Goal: Task Accomplishment & Management: Manage account settings

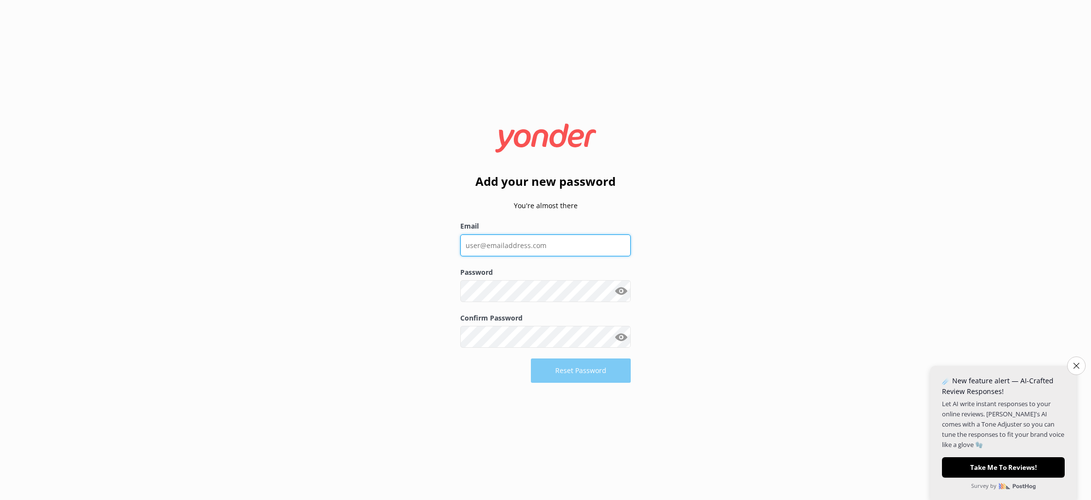
click at [517, 246] on input "Email" at bounding box center [545, 246] width 170 height 22
type input "[EMAIL_ADDRESS][DOMAIN_NAME]"
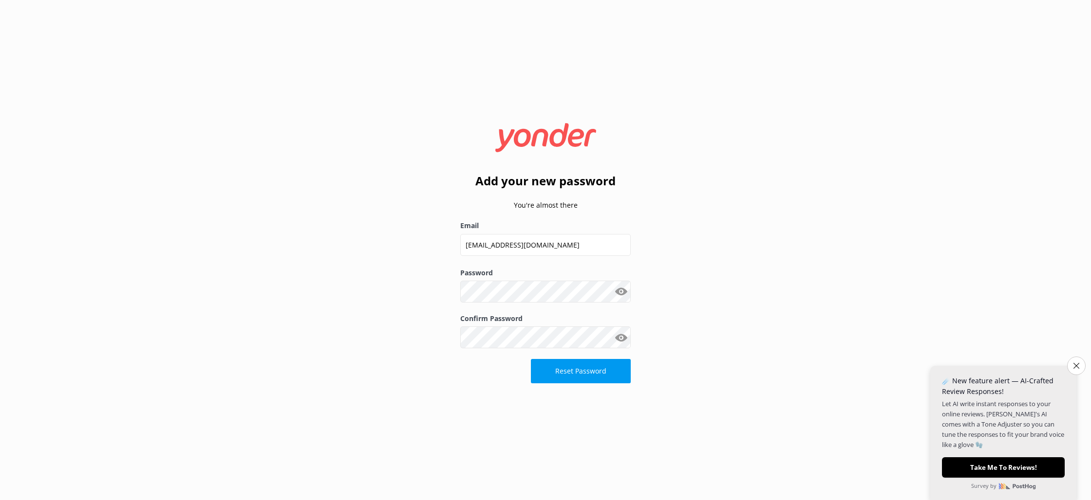
click at [625, 291] on button "Show password" at bounding box center [620, 291] width 19 height 19
click at [592, 367] on button "Reset Password" at bounding box center [581, 371] width 100 height 24
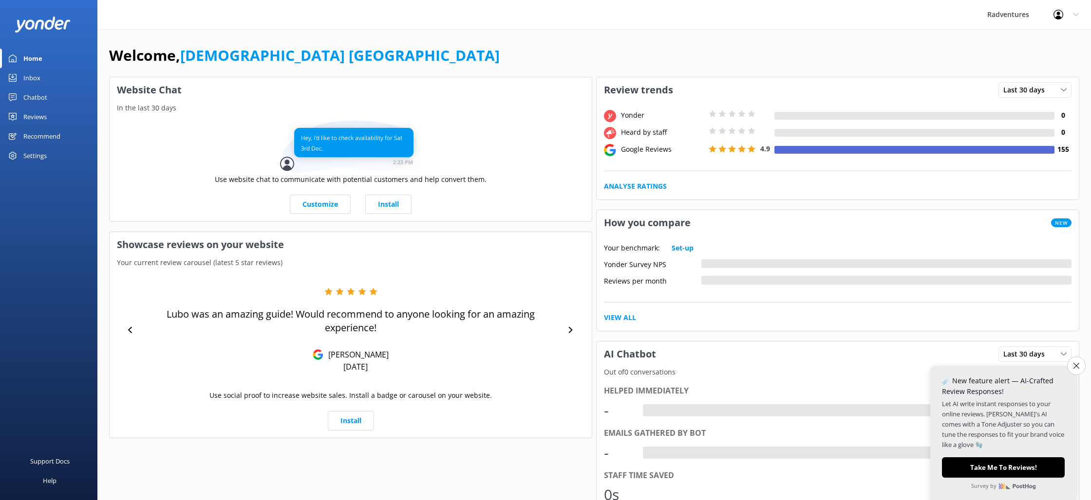
click at [1072, 12] on icon at bounding box center [1075, 15] width 6 height 6
click at [1020, 62] on link "Logout" at bounding box center [1042, 66] width 97 height 24
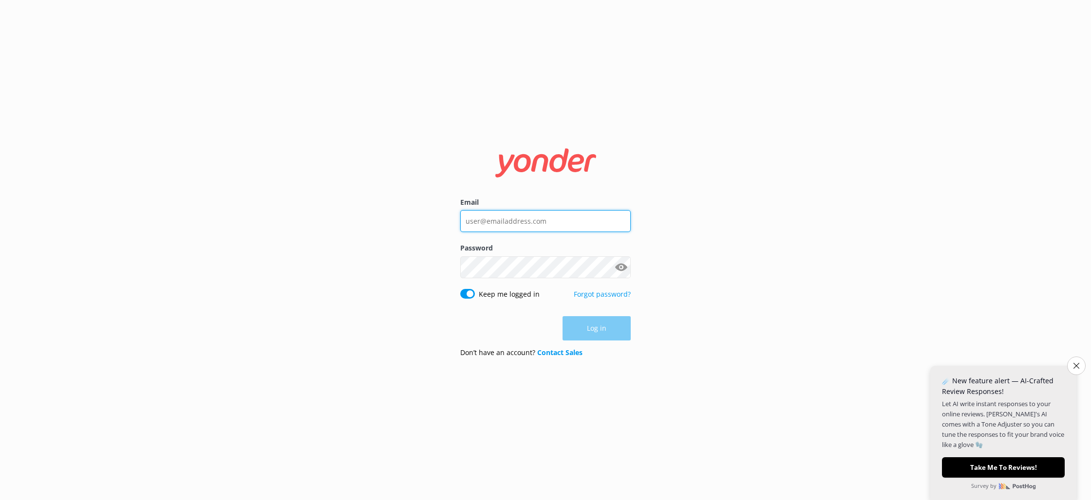
type input "[EMAIL_ADDRESS][DOMAIN_NAME]"
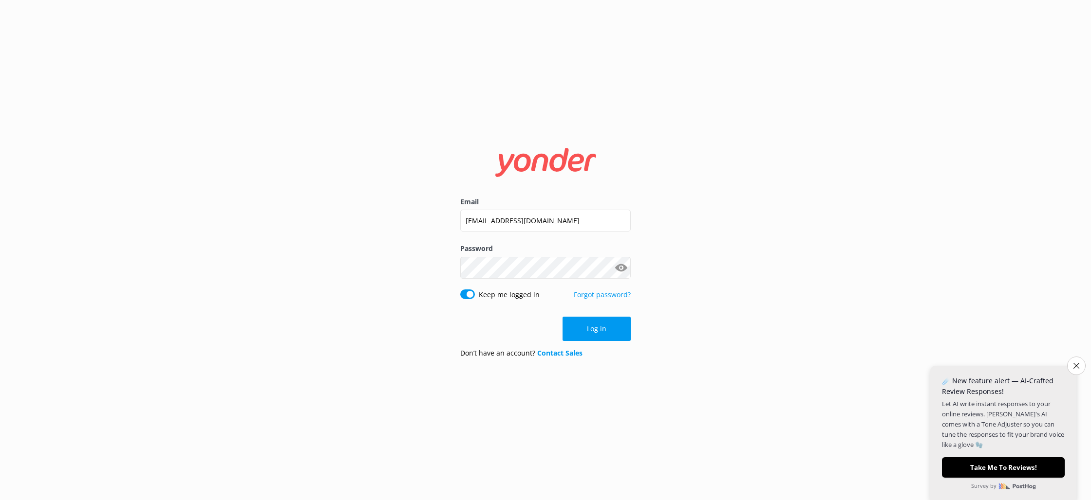
click at [619, 269] on button "Show password" at bounding box center [620, 267] width 19 height 19
click at [609, 337] on button "Log in" at bounding box center [596, 329] width 68 height 24
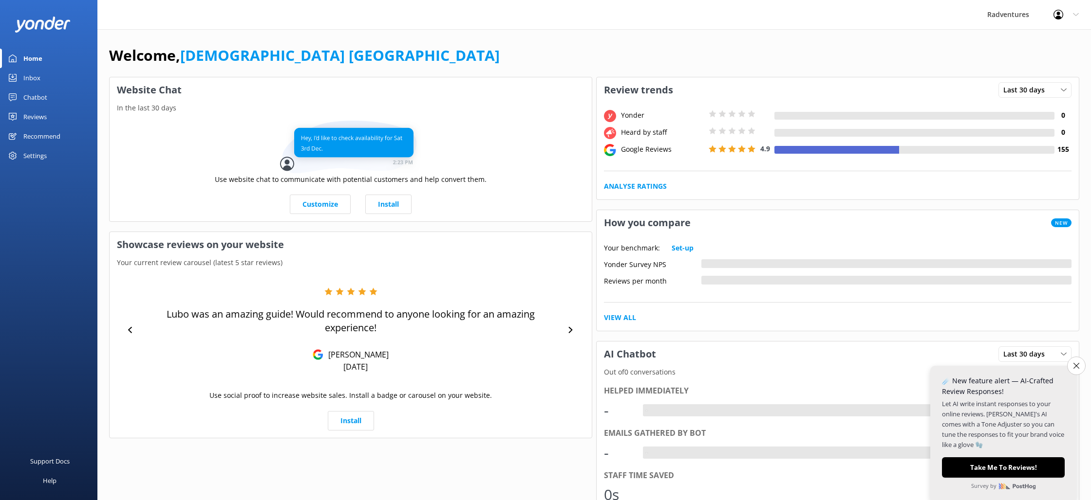
scroll to position [1, 0]
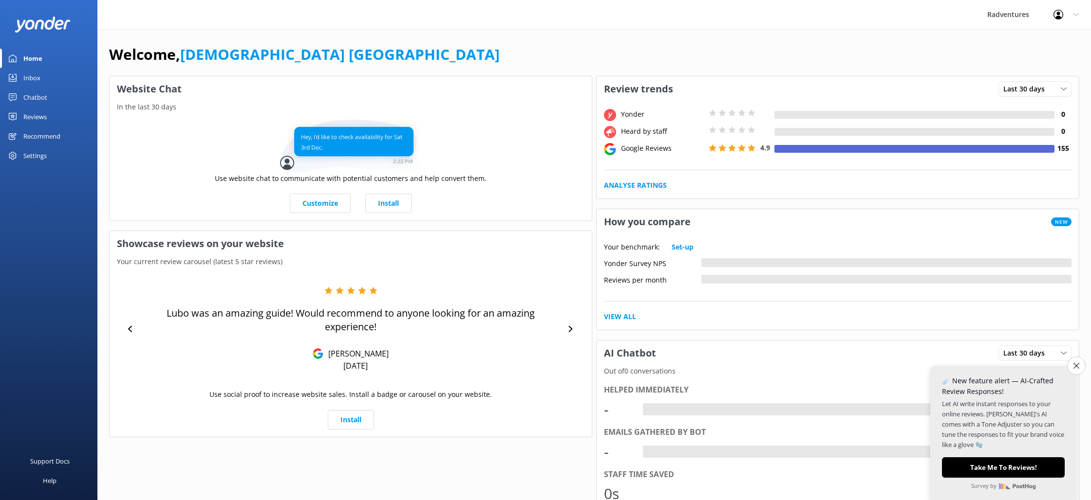
click at [55, 94] on link "Chatbot" at bounding box center [48, 97] width 97 height 19
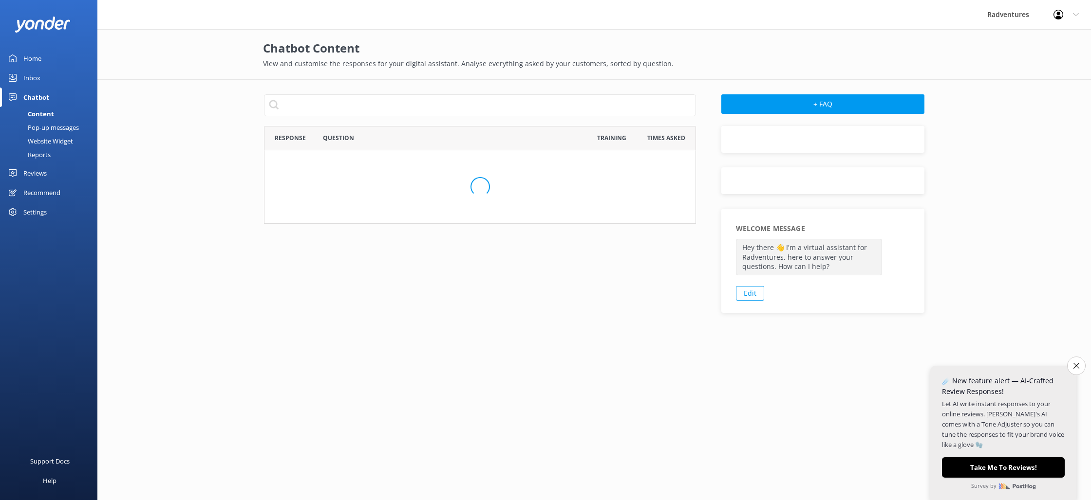
scroll to position [341, 432]
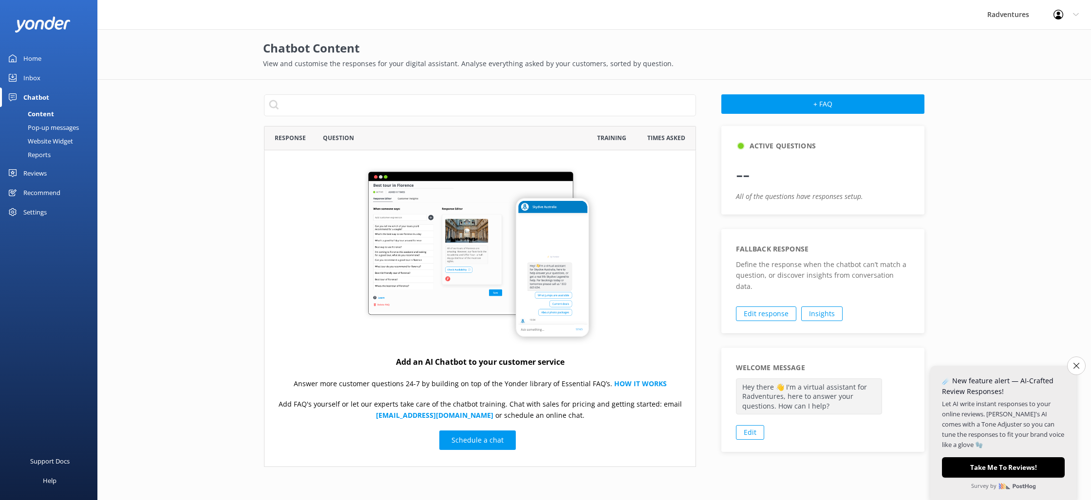
click at [39, 56] on div "Home" at bounding box center [32, 58] width 18 height 19
